Goal: Information Seeking & Learning: Learn about a topic

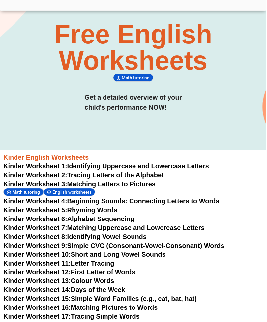
scroll to position [62, 0]
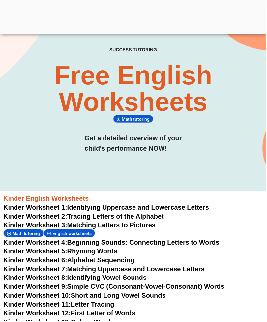
click at [202, 190] on div "SUCCESS TUTORING​ Free English Worksheets​ Math tutoring Get a detailed overvie…" at bounding box center [134, 71] width 240 height 240
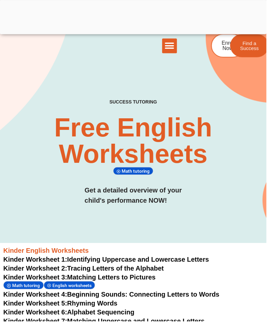
scroll to position [0, 0]
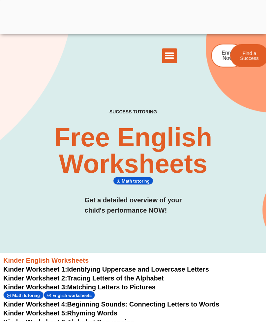
click at [222, 58] on span "Enrol Now" at bounding box center [228, 55] width 12 height 11
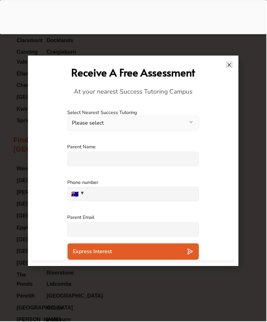
scroll to position [8479, 0]
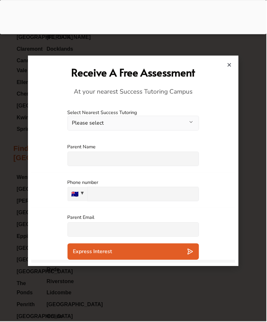
click at [230, 164] on div "Parent Name Please specify an answer" at bounding box center [133, 156] width 204 height 36
click at [232, 69] on h2 "Receive A Free Assessment" at bounding box center [134, 73] width 198 height 14
click at [232, 65] on icon "Close" at bounding box center [230, 64] width 5 height 5
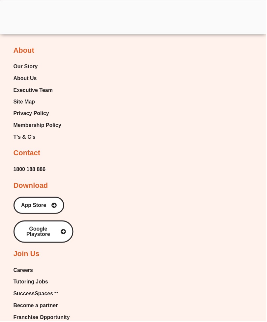
scroll to position [7436, 0]
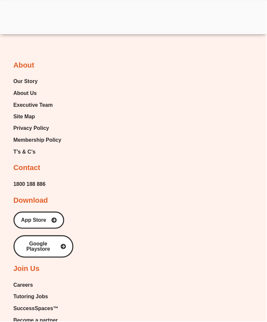
click at [135, 33] on div at bounding box center [134, 33] width 268 height 0
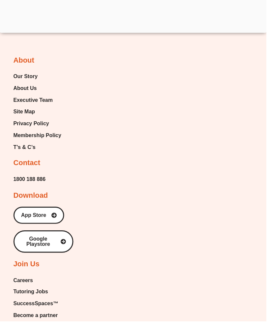
scroll to position [7403, 0]
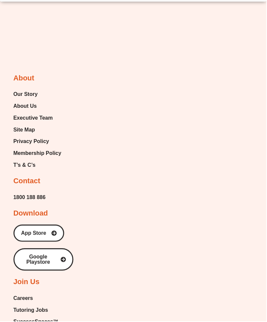
click at [61, 255] on span "Google Playstore" at bounding box center [43, 260] width 45 height 11
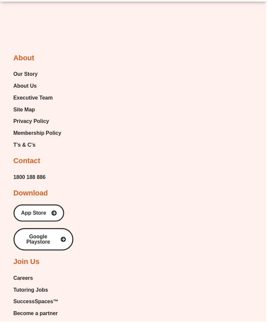
scroll to position [7382, 0]
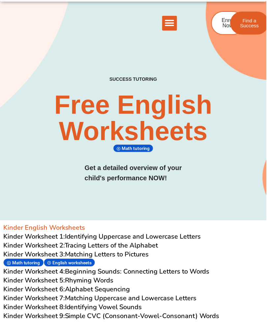
click at [99, 217] on div "SUCCESS TUTORING​ Free English Worksheets​ Math tutoring Get a detailed overvie…" at bounding box center [134, 101] width 240 height 240
click at [172, 27] on icon "Menu Toggle" at bounding box center [170, 23] width 10 height 10
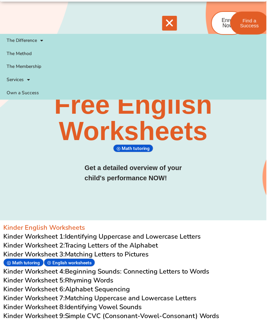
click at [169, 28] on icon "Menu Toggle" at bounding box center [170, 23] width 10 height 10
